Goal: Share content: Share content

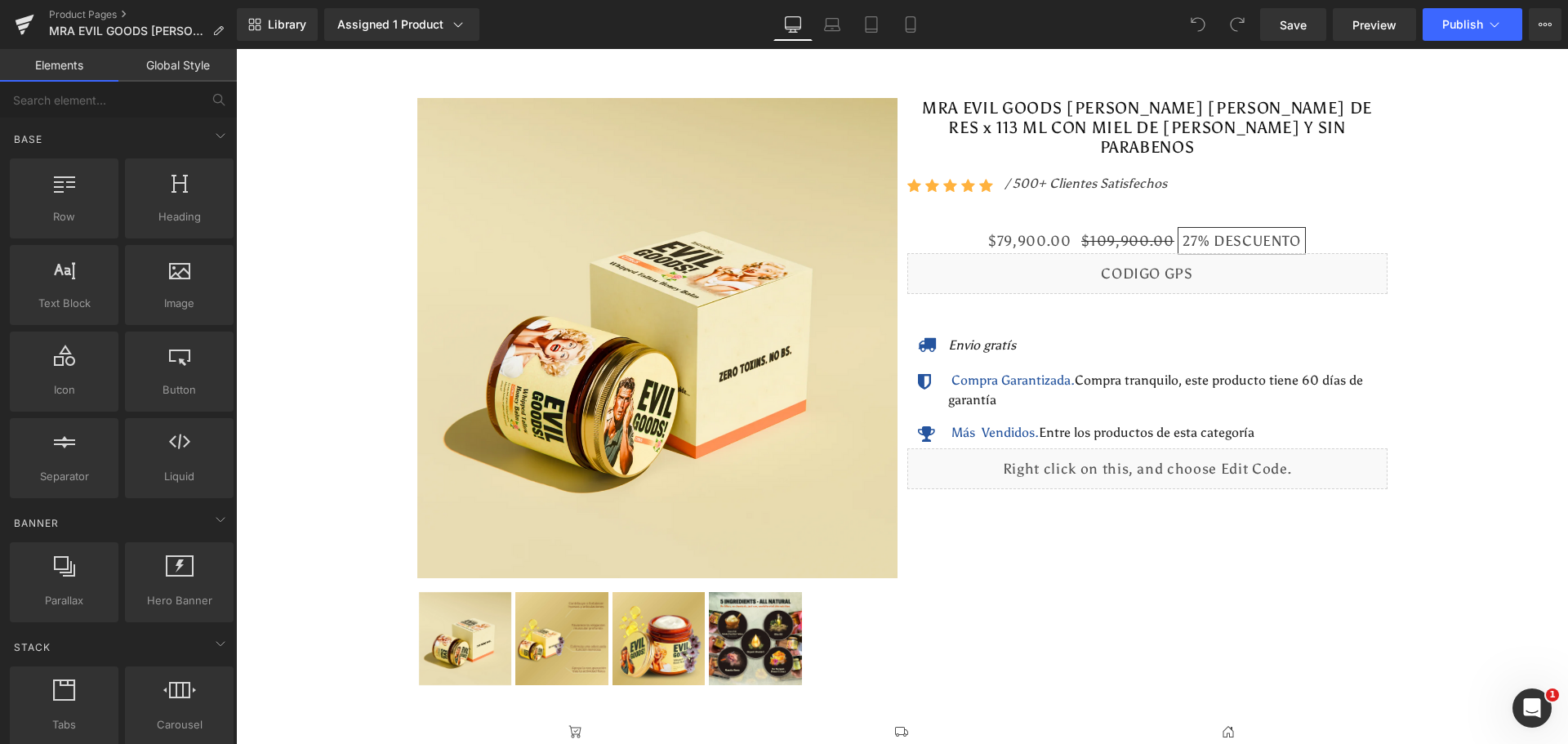
click at [918, 31] on icon at bounding box center [911, 25] width 16 height 16
click at [913, 27] on icon at bounding box center [911, 25] width 16 height 16
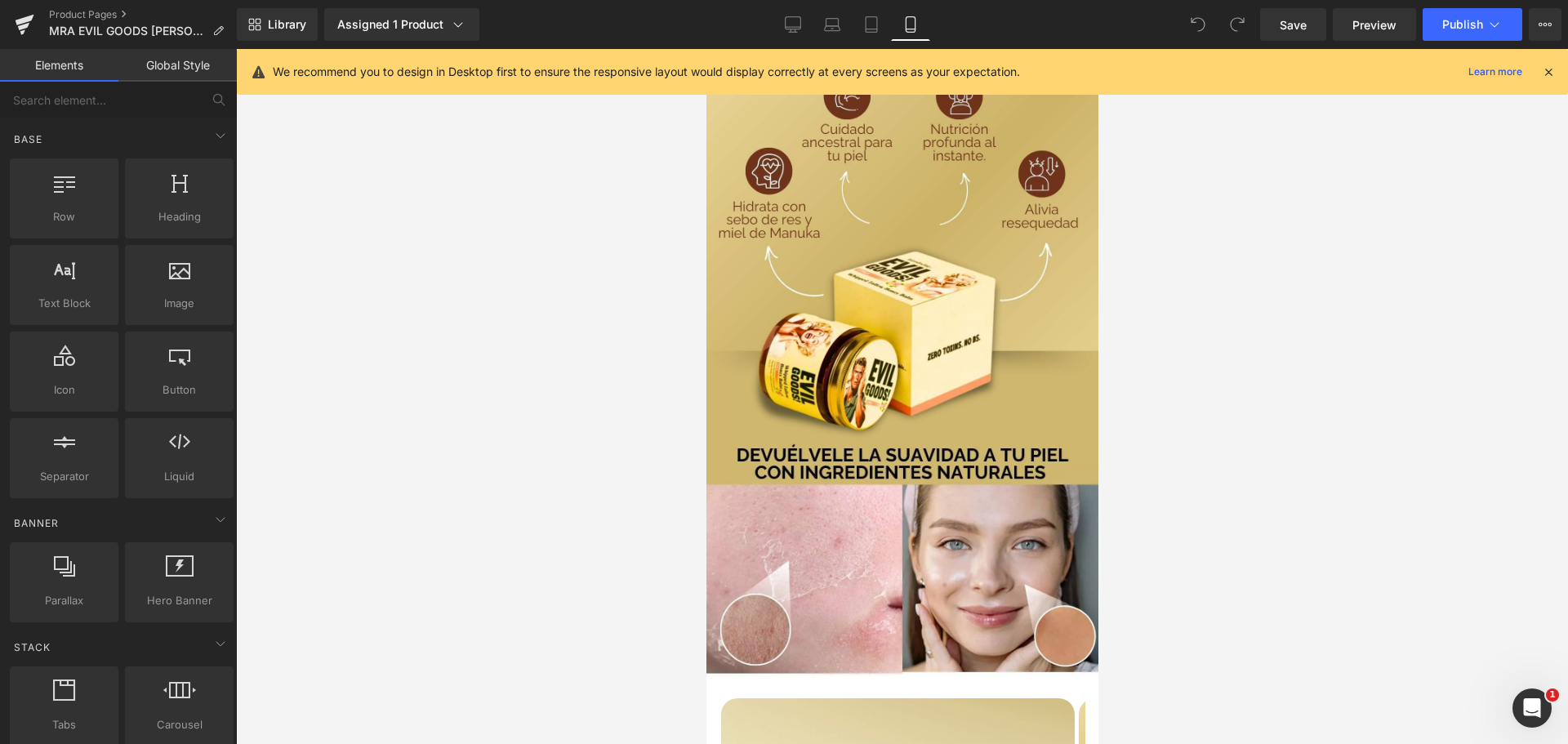
click at [1548, 68] on icon at bounding box center [1549, 72] width 15 height 15
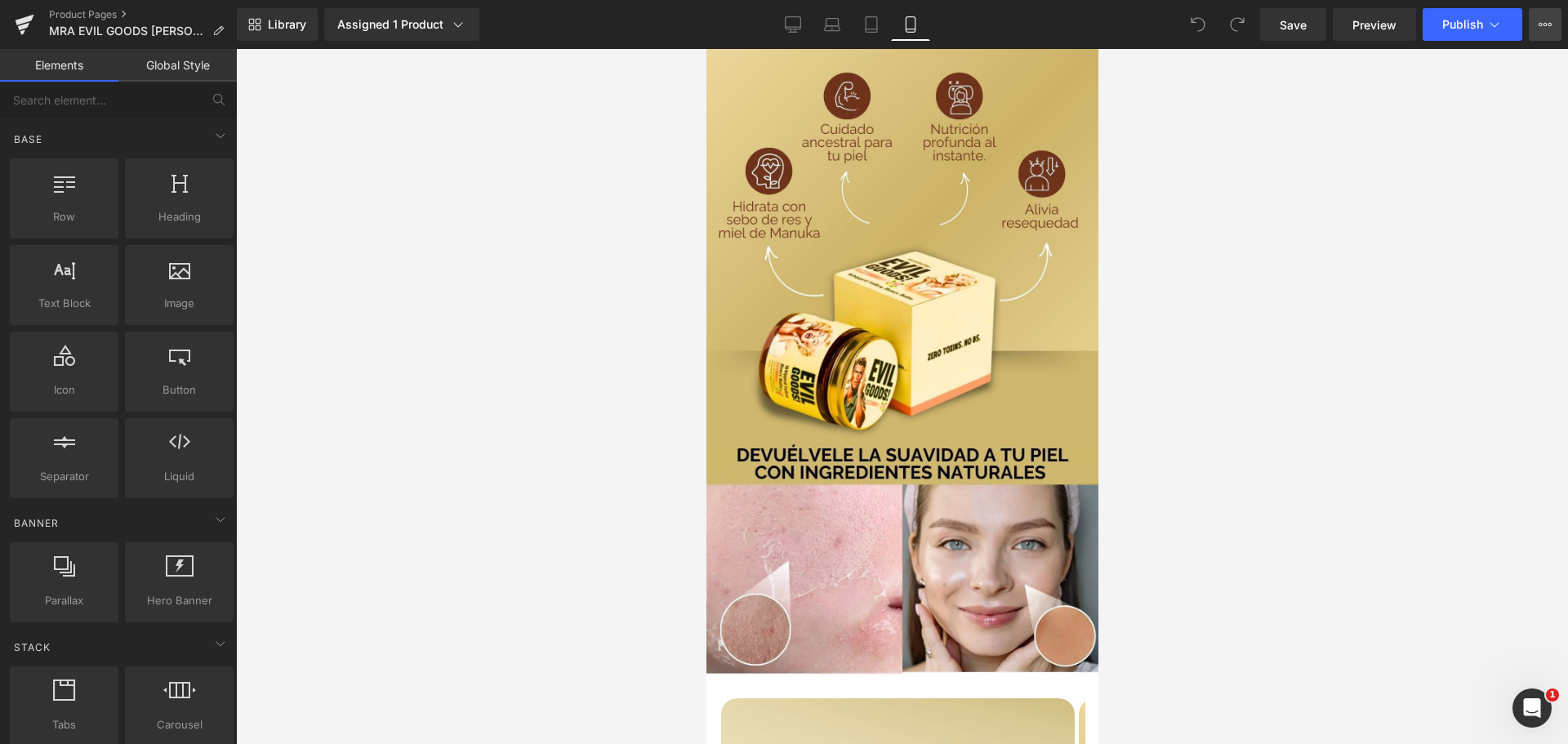
click at [1553, 36] on button "View Live Page View with current Template Save Template to Library Schedule Pub…" at bounding box center [1545, 25] width 33 height 33
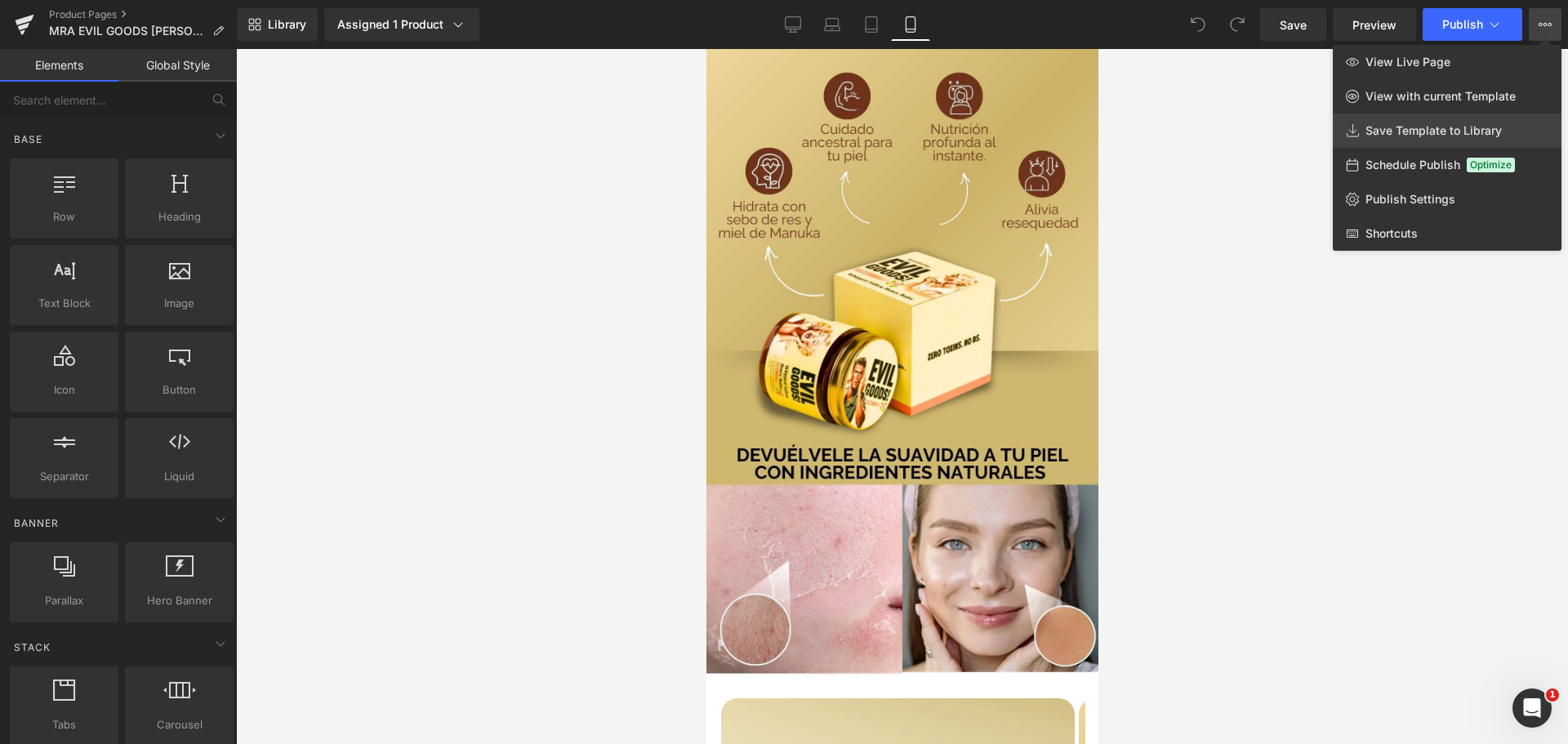
click at [1446, 137] on span "Save Template to Library" at bounding box center [1434, 131] width 137 height 15
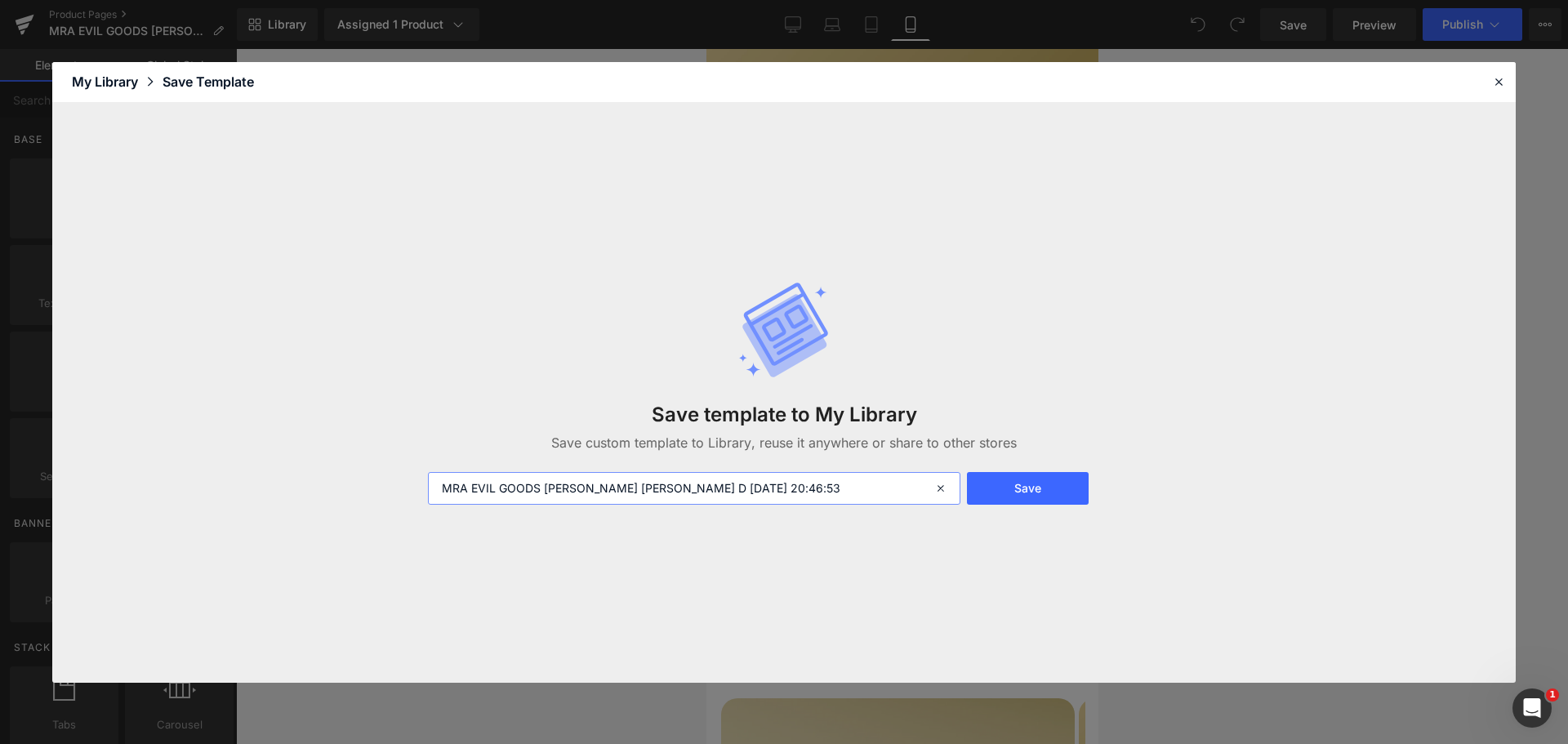
drag, startPoint x: 667, startPoint y: 488, endPoint x: 823, endPoint y: 492, distance: 156.1
click at [823, 492] on input "MRA EVIL GOODS [PERSON_NAME] [PERSON_NAME] D [DATE] 20:46:53" at bounding box center [693, 488] width 532 height 33
type input "MRA EVIL GOODS [PERSON_NAME] [PERSON_NAME] D ACTTTT"
click at [1055, 480] on button "Save" at bounding box center [1028, 488] width 122 height 33
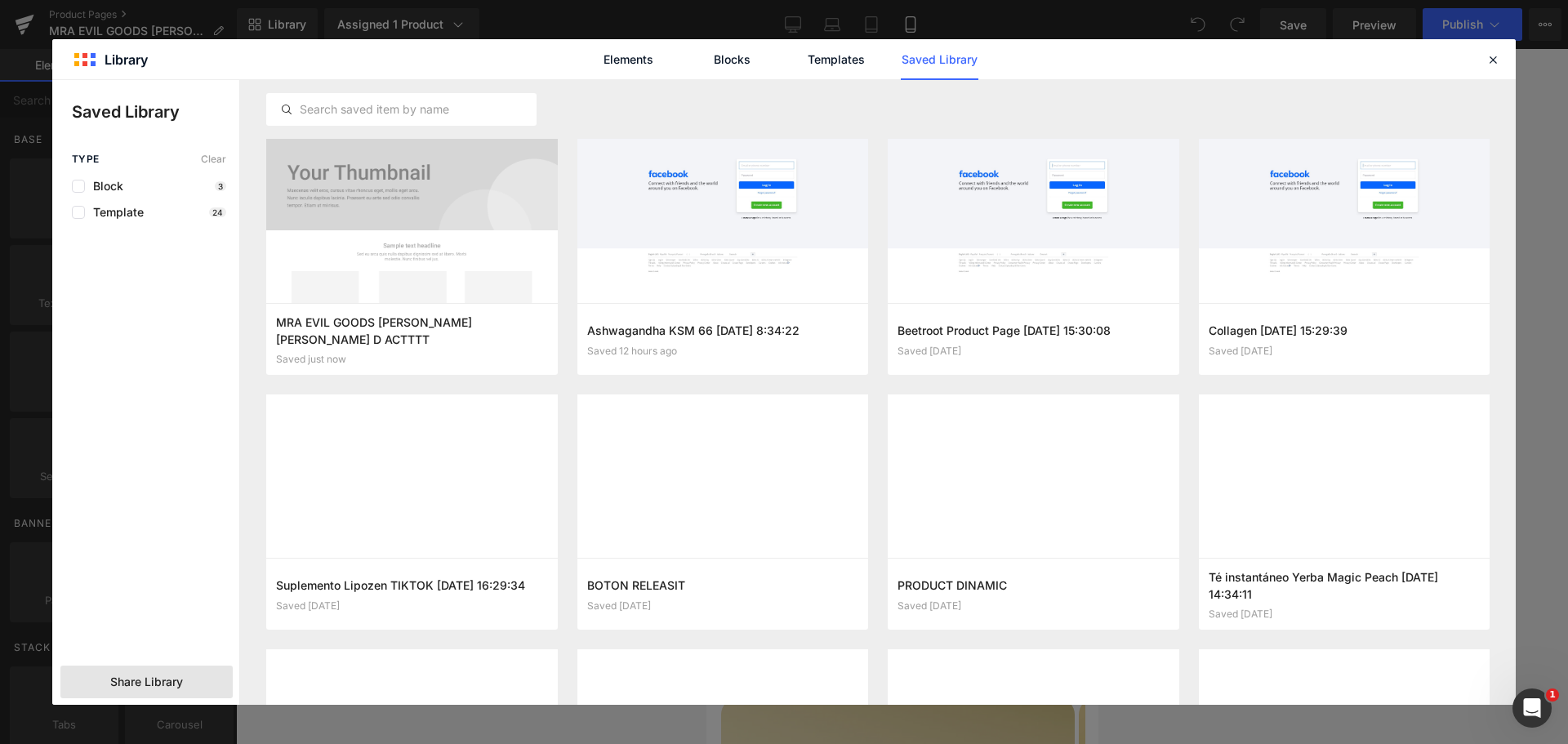
click at [156, 684] on span "Share Library" at bounding box center [147, 681] width 73 height 16
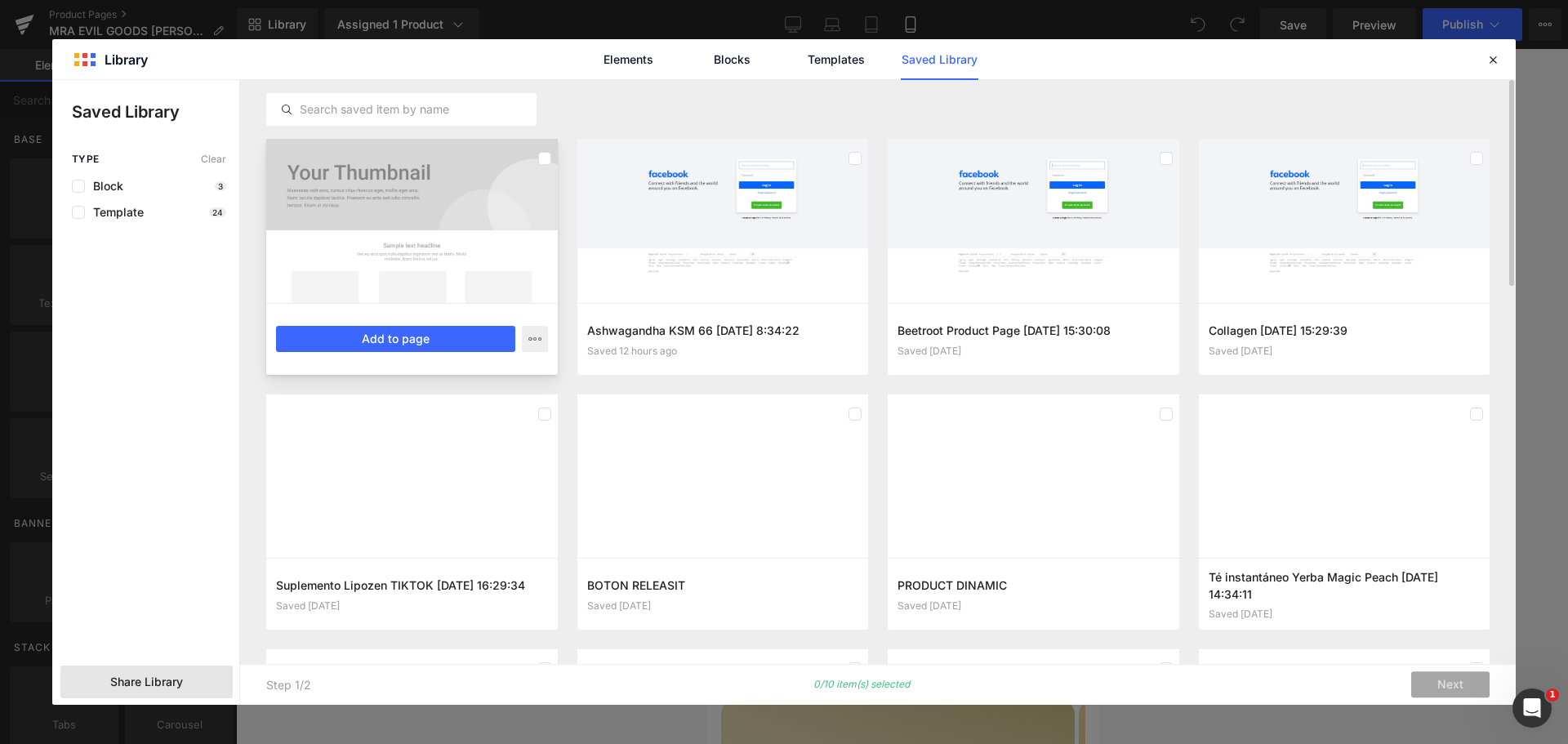
click at [419, 193] on div at bounding box center [412, 221] width 291 height 164
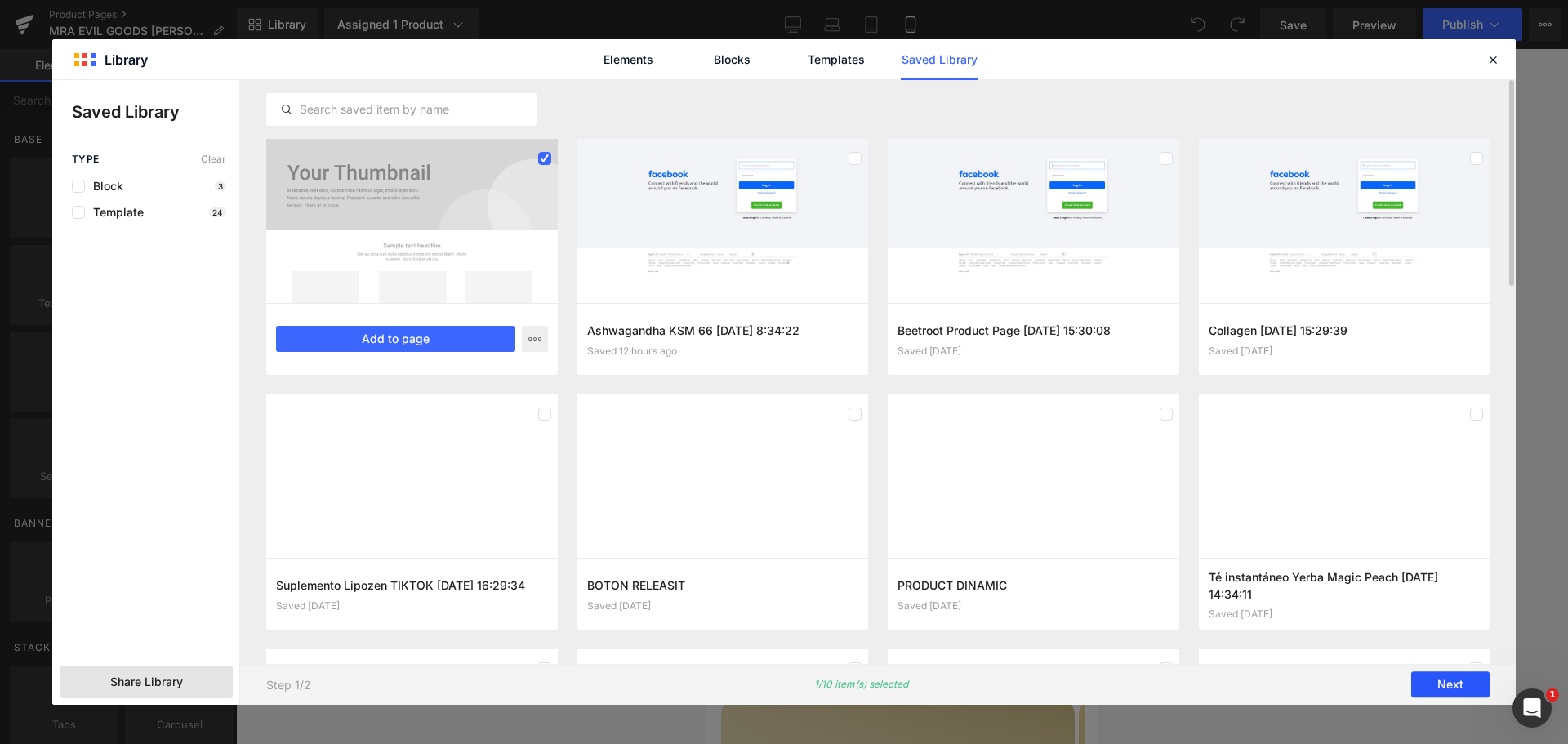
click at [1450, 688] on button "Next" at bounding box center [1451, 685] width 78 height 26
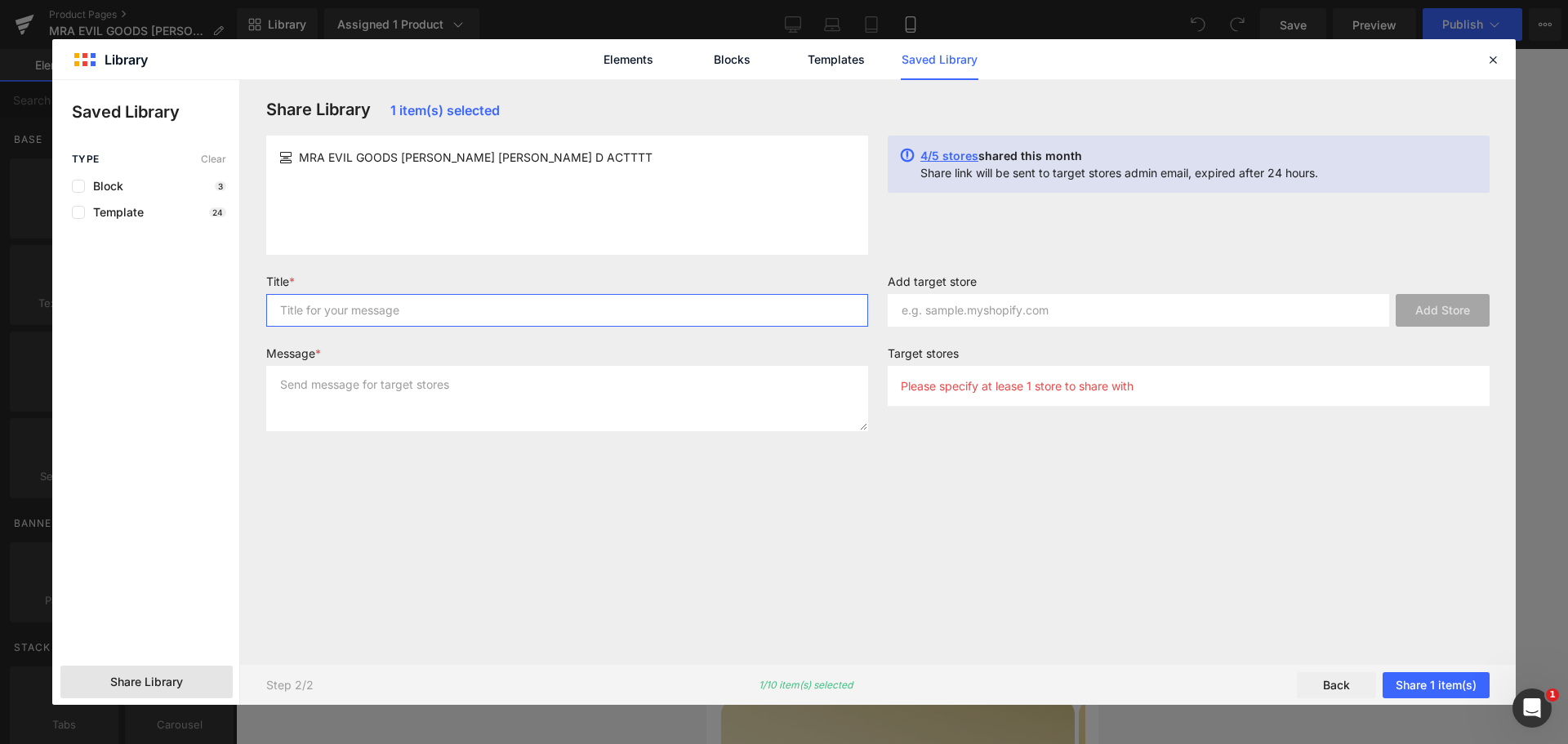
click at [434, 300] on input "text" at bounding box center [567, 310] width 602 height 33
drag, startPoint x: 430, startPoint y: 321, endPoint x: 427, endPoint y: 306, distance: 15.3
click at [428, 320] on input "text" at bounding box center [567, 310] width 602 height 33
type input "CFB"
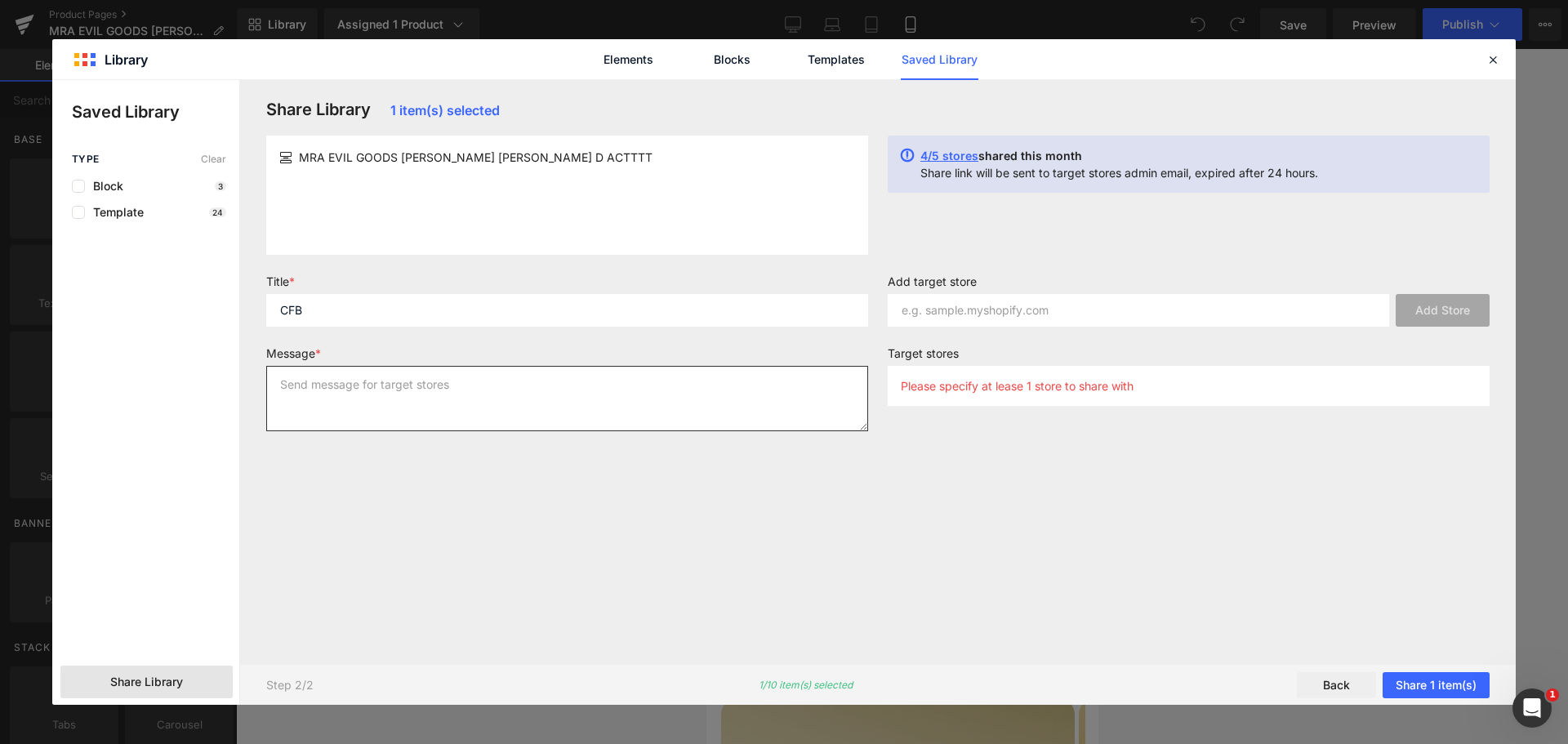
click at [421, 378] on textarea at bounding box center [567, 398] width 602 height 65
type textarea "C V"
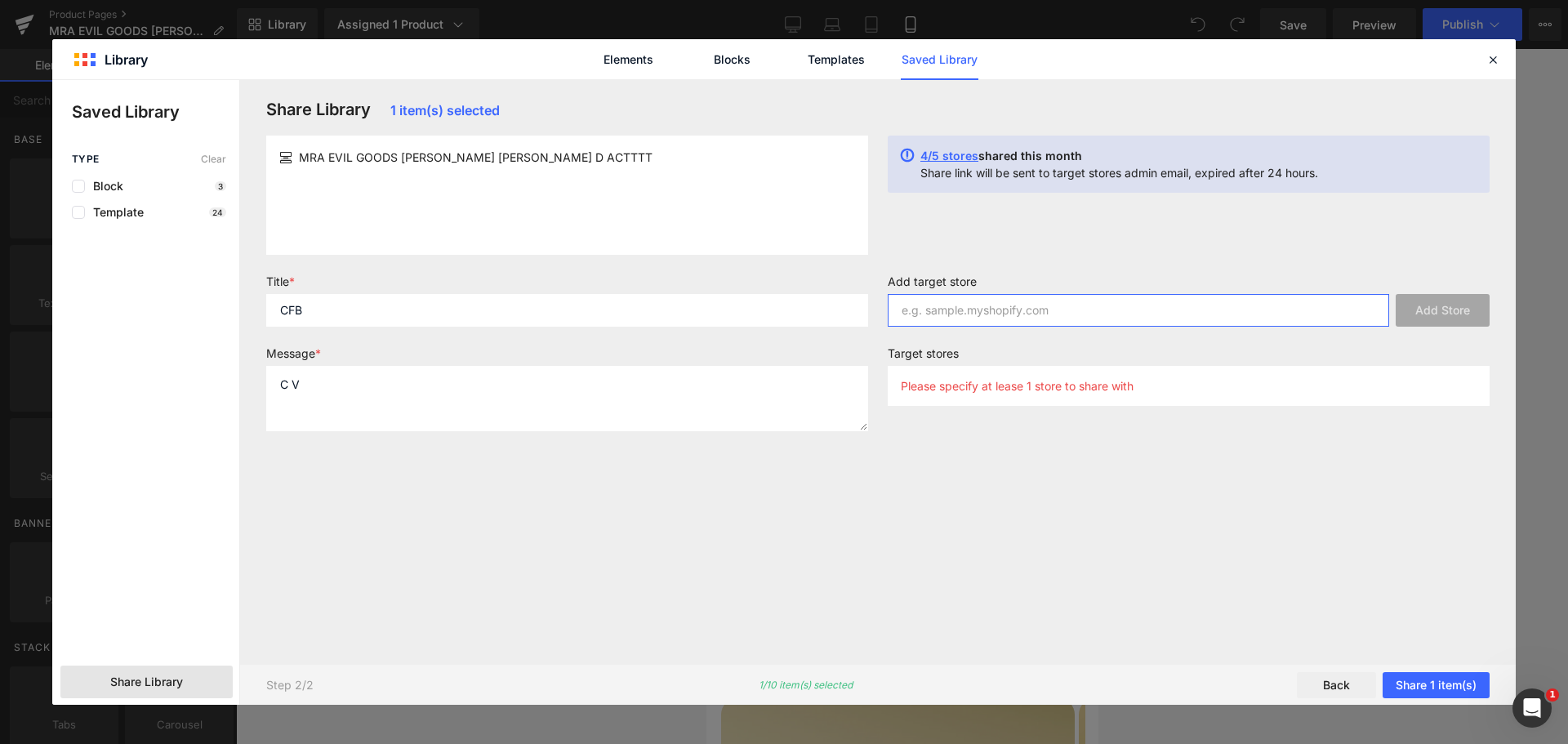
click at [1016, 307] on input "text" at bounding box center [1138, 310] width 501 height 33
paste input "[DOMAIN_NAME]"
type input "[DOMAIN_NAME]"
click at [1452, 306] on button "Add Store" at bounding box center [1442, 310] width 94 height 33
click at [1437, 684] on button "Share 1 item(s)" at bounding box center [1437, 685] width 107 height 26
